Goal: Book appointment/travel/reservation

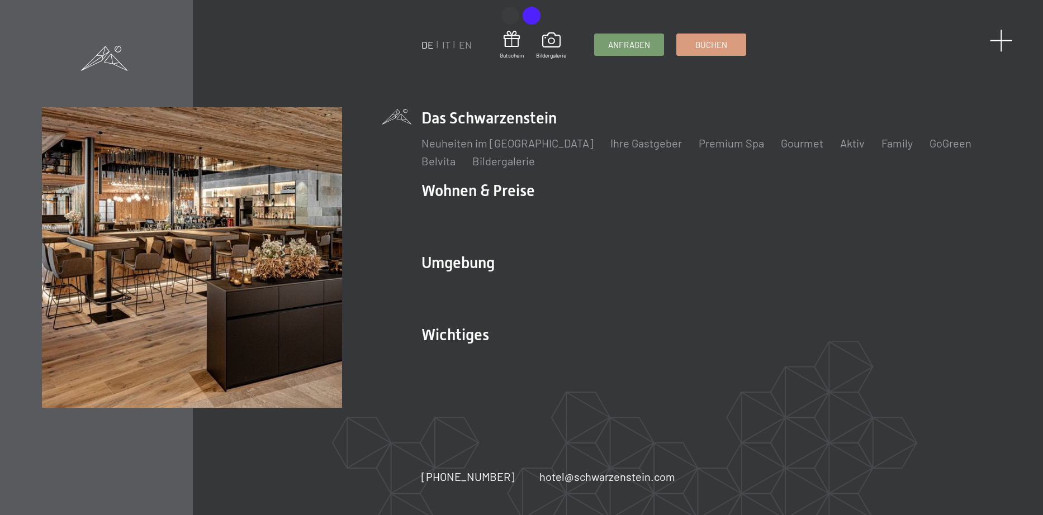
click at [998, 42] on span at bounding box center [1001, 40] width 23 height 23
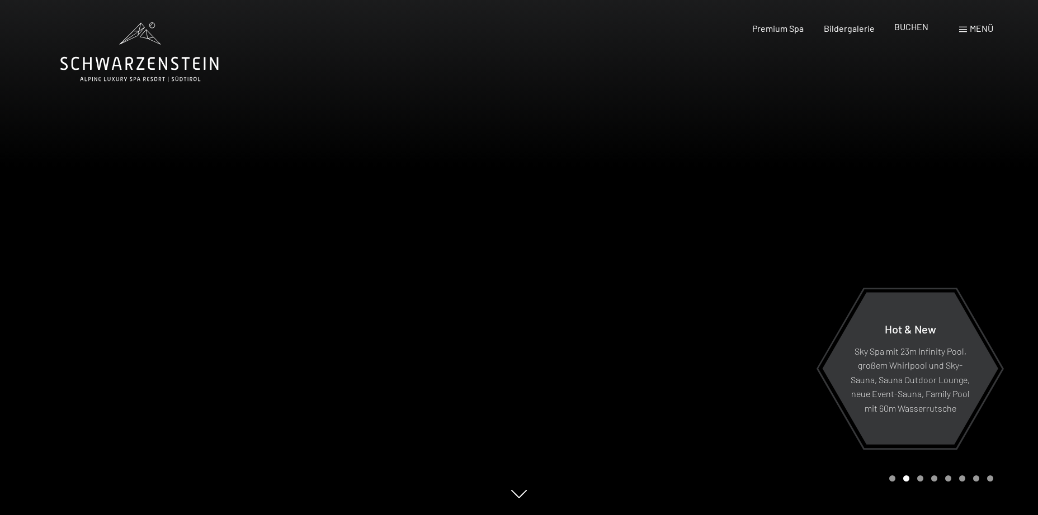
click at [911, 29] on span "BUCHEN" at bounding box center [911, 26] width 34 height 11
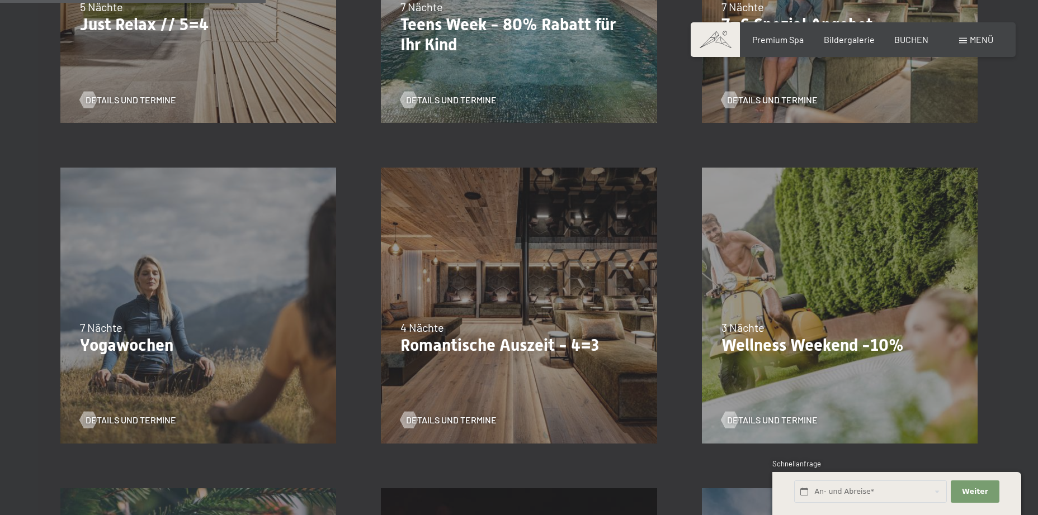
scroll to position [839, 0]
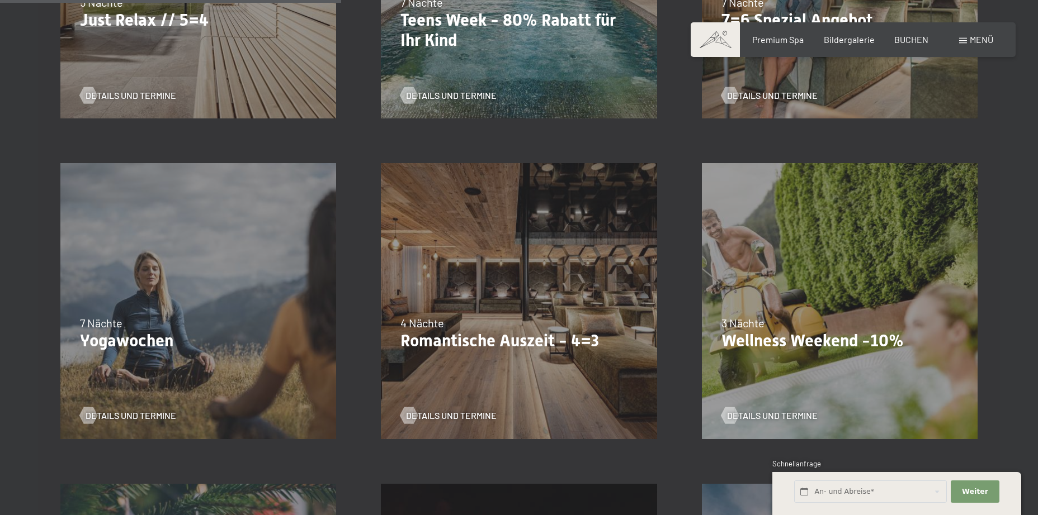
click at [603, 311] on div "09.11.–05.12.2025 08.12.–19.12.2025 11.01.–23.01.2026 08.03.–27.03.2026 29.03.–…" at bounding box center [518, 301] width 320 height 320
click at [462, 415] on span "Details und Termine" at bounding box center [462, 416] width 91 height 12
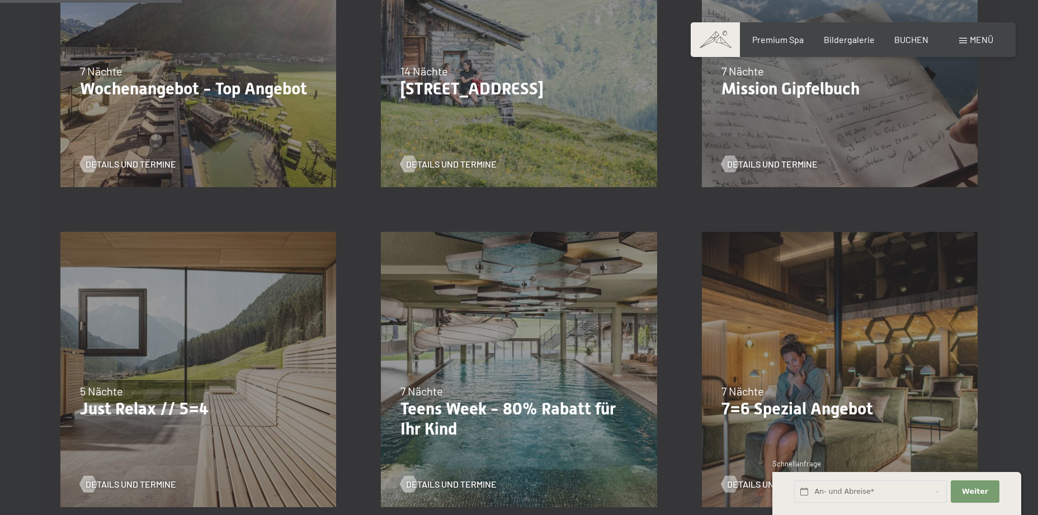
scroll to position [447, 0]
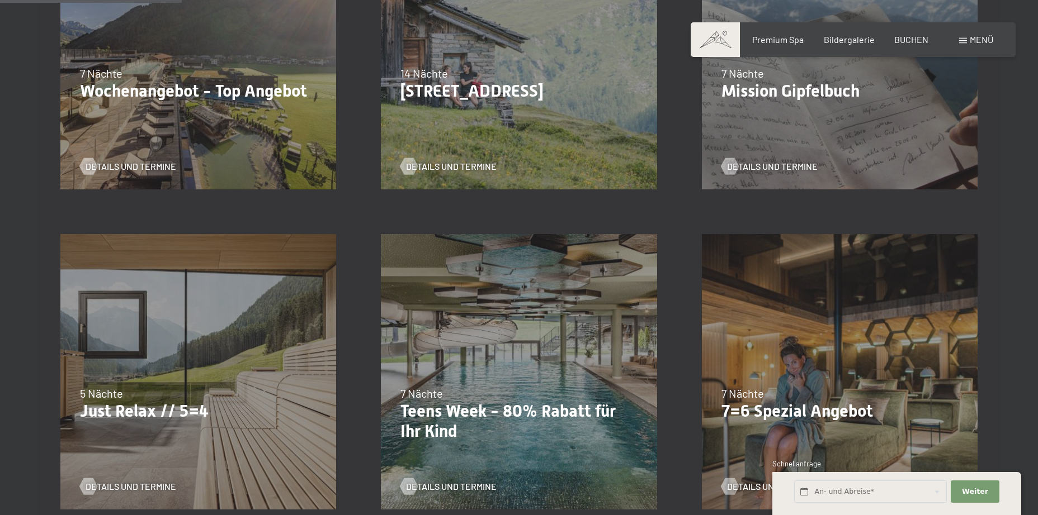
click at [164, 373] on div "18.09.–03.10.2025 21.12.–26.12.2025 04.01.–23.01.2026 08.03.–27.03.2026 08.11.–…" at bounding box center [198, 372] width 320 height 320
click at [129, 492] on span "Details und Termine" at bounding box center [142, 487] width 91 height 12
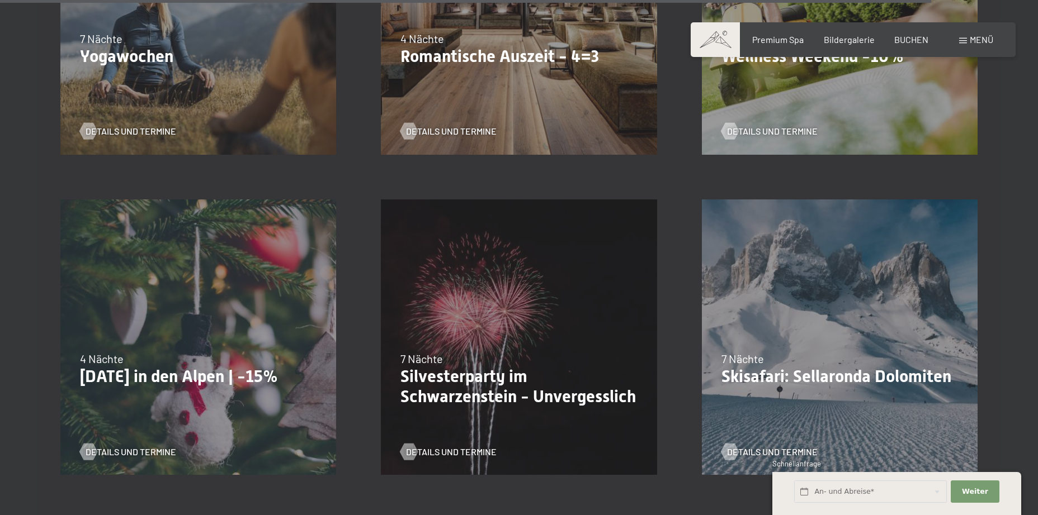
scroll to position [0, 0]
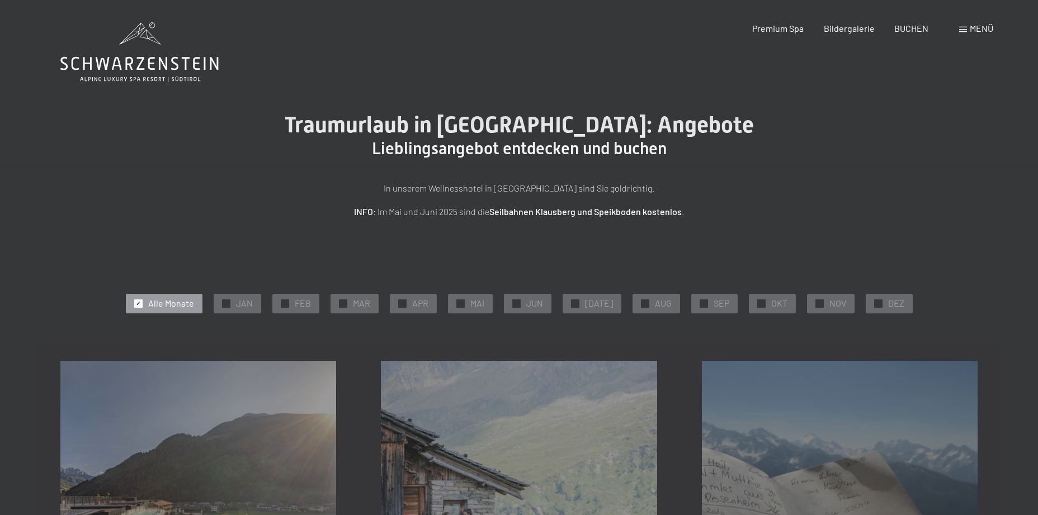
click at [957, 160] on div "Traumurlaub in Südtirol: Angebote Lieblingsangebot entdecken und buchen In unse…" at bounding box center [519, 165] width 1038 height 107
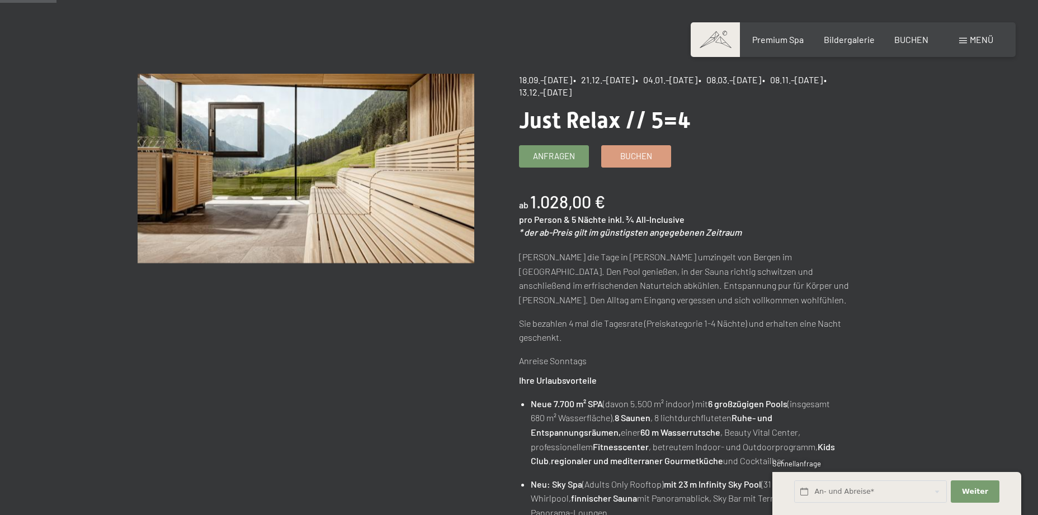
scroll to position [112, 0]
